Goal: Task Accomplishment & Management: Manage account settings

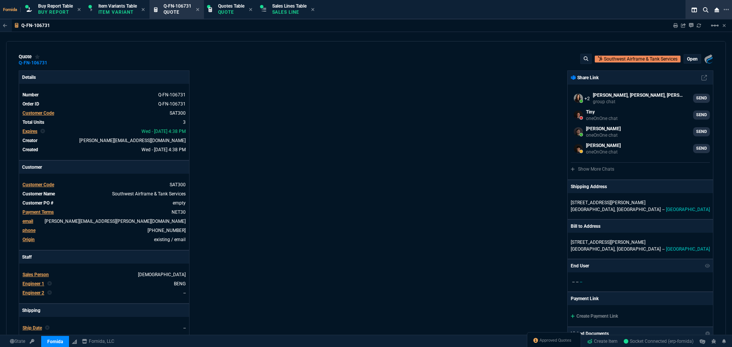
select select "1: BROV"
click at [284, 13] on p "Sales Line" at bounding box center [289, 12] width 34 height 6
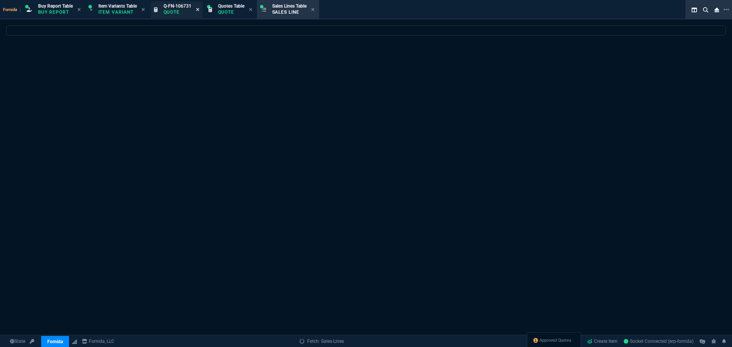
click at [198, 10] on icon at bounding box center [197, 9] width 3 height 5
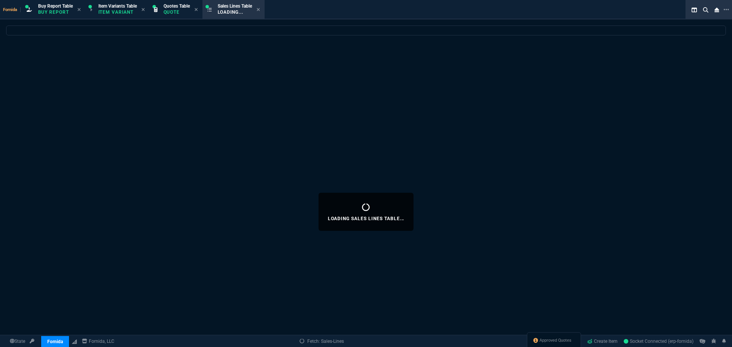
select select
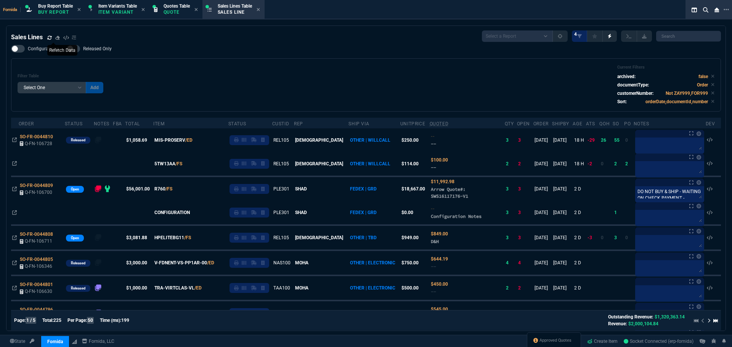
click at [47, 39] on icon at bounding box center [49, 37] width 5 height 5
click at [284, 63] on div "Filter Table Select One Add Filter () Age () ATS () Cond (itemVariantCode) Cust…" at bounding box center [366, 84] width 710 height 53
drag, startPoint x: 14, startPoint y: 187, endPoint x: 2, endPoint y: 183, distance: 12.4
click at [14, 187] on icon at bounding box center [14, 189] width 5 height 5
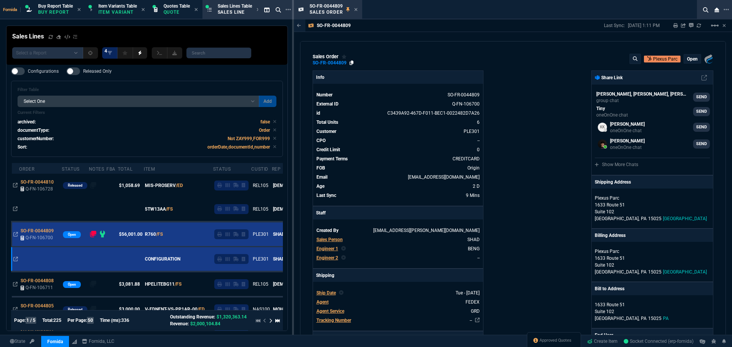
drag, startPoint x: 345, startPoint y: 63, endPoint x: 349, endPoint y: 63, distance: 4.2
click at [345, 63] on div "SO-FR-0044809" at bounding box center [330, 63] width 34 height 1
click at [351, 63] on icon at bounding box center [351, 63] width 4 height 5
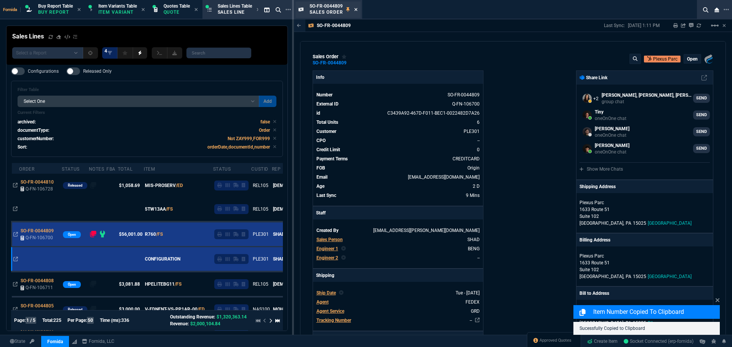
click at [354, 9] on icon at bounding box center [355, 9] width 3 height 5
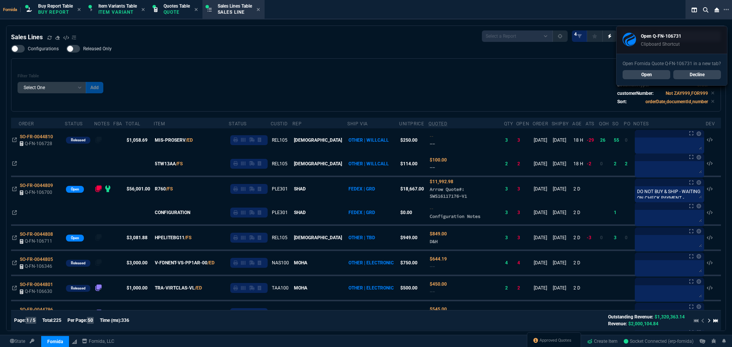
click at [217, 35] on div "Sales Lines Select a Report NEW QUERY SonicWall Sale AMZ (MTD) NEW QUERY INS100…" at bounding box center [366, 35] width 710 height 11
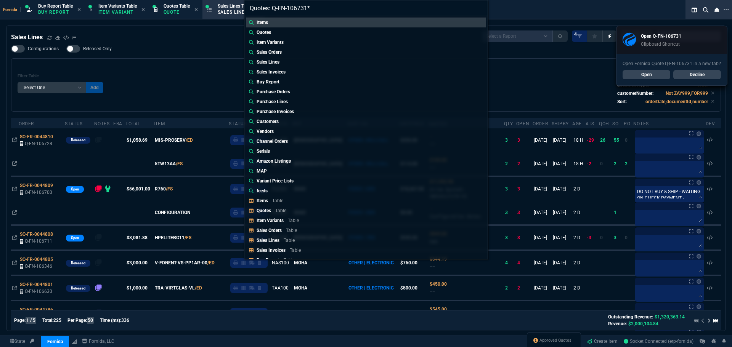
type input "Quotes: Q-FN-106731"
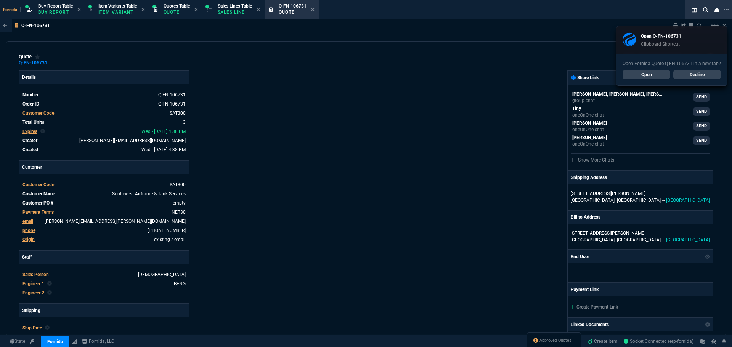
type input "23"
type input "117"
type input "60"
type input "150"
type input "0"
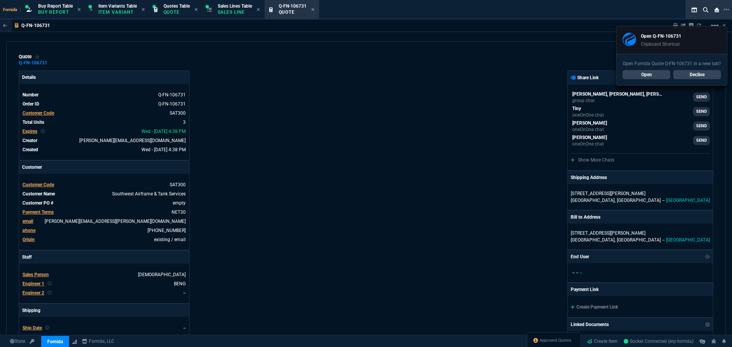
type input "0"
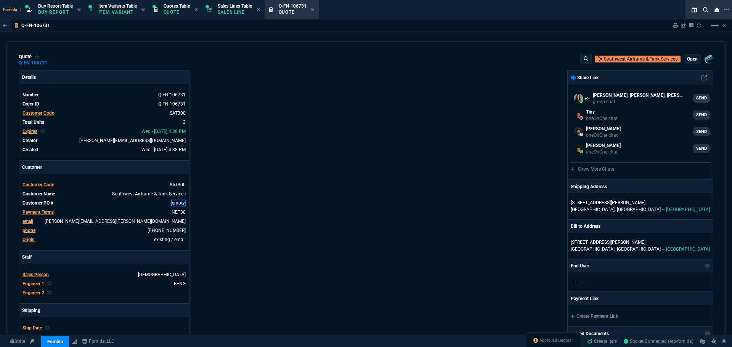
drag, startPoint x: 179, startPoint y: 203, endPoint x: 200, endPoint y: 203, distance: 21.7
click at [179, 203] on link "empty" at bounding box center [178, 203] width 14 height 7
paste link
click at [232, 200] on div "Details Number Q-FN-106731 Order ID Q-FN-106731 Customer Code SAT300 Total Unit…" at bounding box center [192, 268] width 347 height 394
click at [217, 243] on div "Details Number Q-FN-106731 Order ID Q-FN-106731 Customer Code SAT300 Total Unit…" at bounding box center [192, 267] width 347 height 393
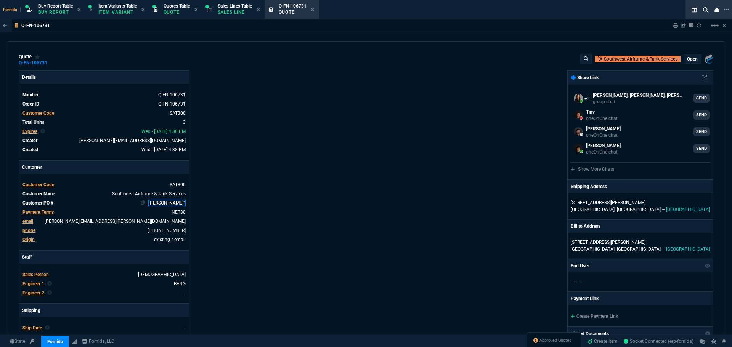
click at [181, 202] on link "[PERSON_NAME]"" at bounding box center [167, 203] width 38 height 7
click at [183, 205] on link "[PERSON_NAME]"" at bounding box center [167, 203] width 38 height 7
click at [184, 205] on link "[PERSON_NAME]"" at bounding box center [167, 203] width 38 height 7
click at [258, 197] on div "Details Number Q-FN-106731 Order ID Q-FN-106731 Customer Code SAT300 Total Unit…" at bounding box center [192, 267] width 347 height 393
click at [689, 59] on p "open" at bounding box center [692, 59] width 11 height 6
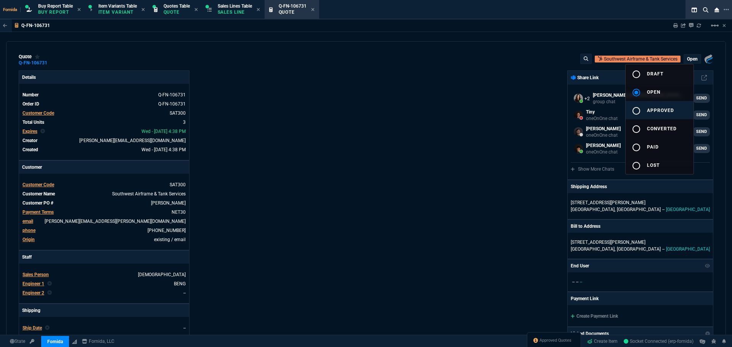
click at [654, 111] on span "approved" at bounding box center [660, 110] width 27 height 5
click at [467, 131] on div at bounding box center [366, 173] width 732 height 347
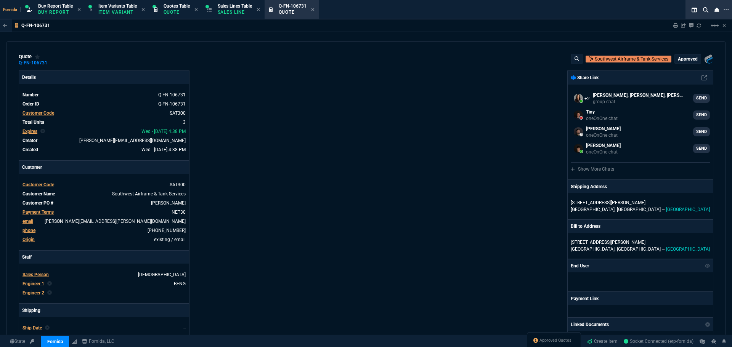
type input "23"
type input "117"
type input "60"
type input "150"
type input "0"
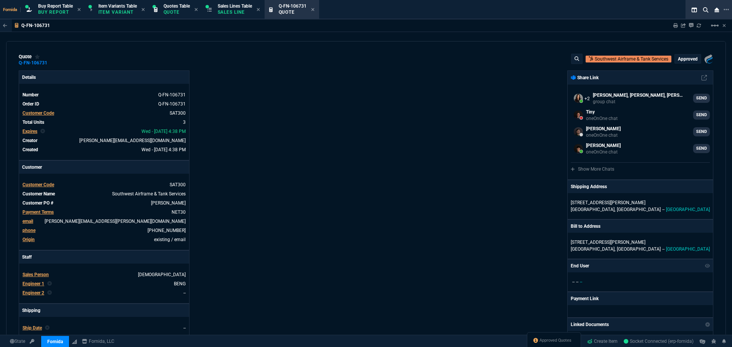
type input "0"
drag, startPoint x: 233, startPoint y: 9, endPoint x: 315, endPoint y: 10, distance: 81.9
click at [314, 12] on fa-icon at bounding box center [312, 9] width 3 height 5
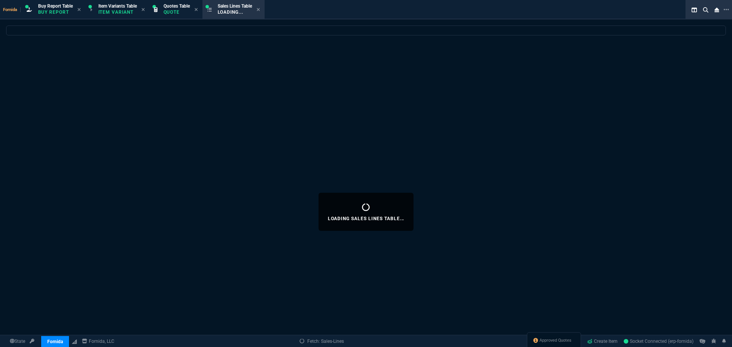
select select
